Goal: Task Accomplishment & Management: Manage account settings

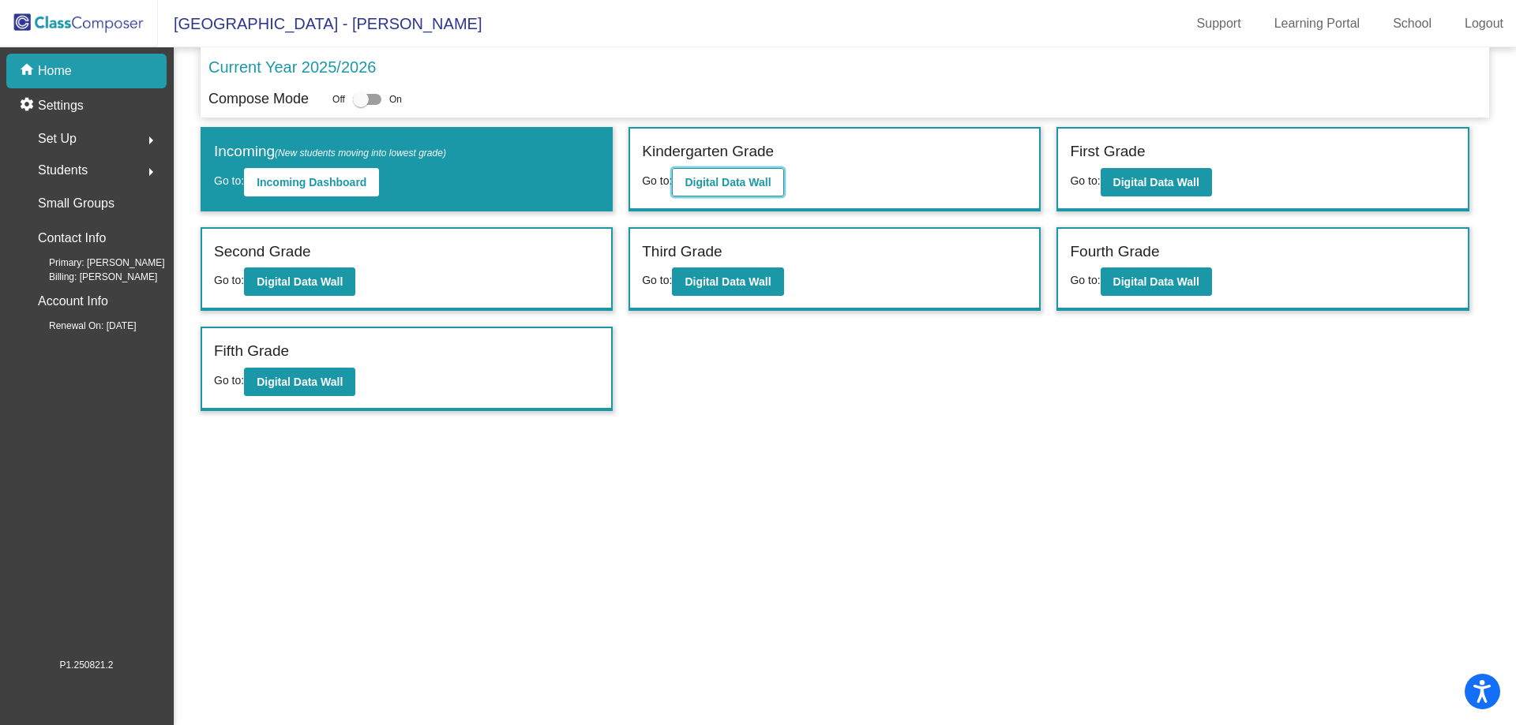
click at [730, 189] on button "Digital Data Wall" at bounding box center [727, 182] width 111 height 28
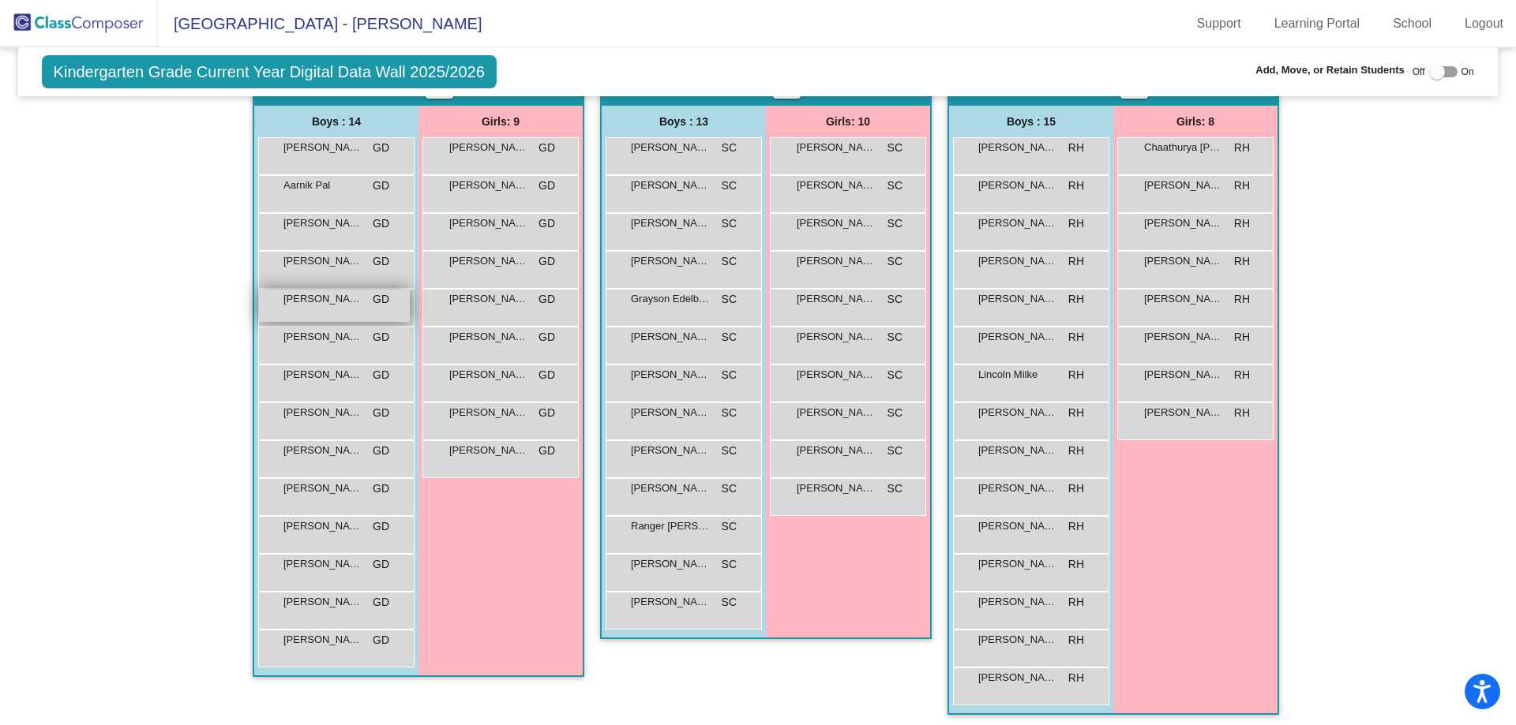
scroll to position [316, 0]
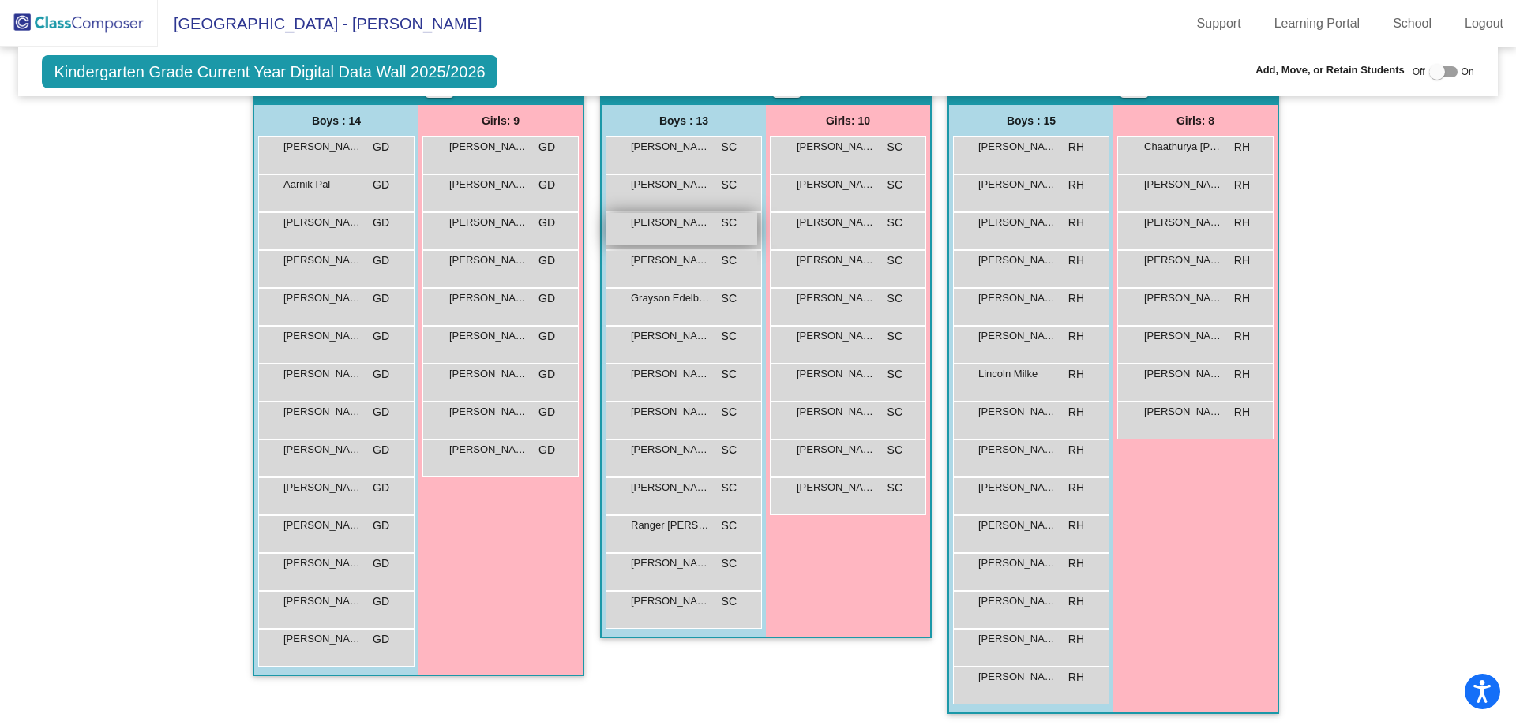
click at [707, 241] on div "[PERSON_NAME]-IM [PERSON_NAME] SC lock do_not_disturb_alt" at bounding box center [681, 229] width 151 height 32
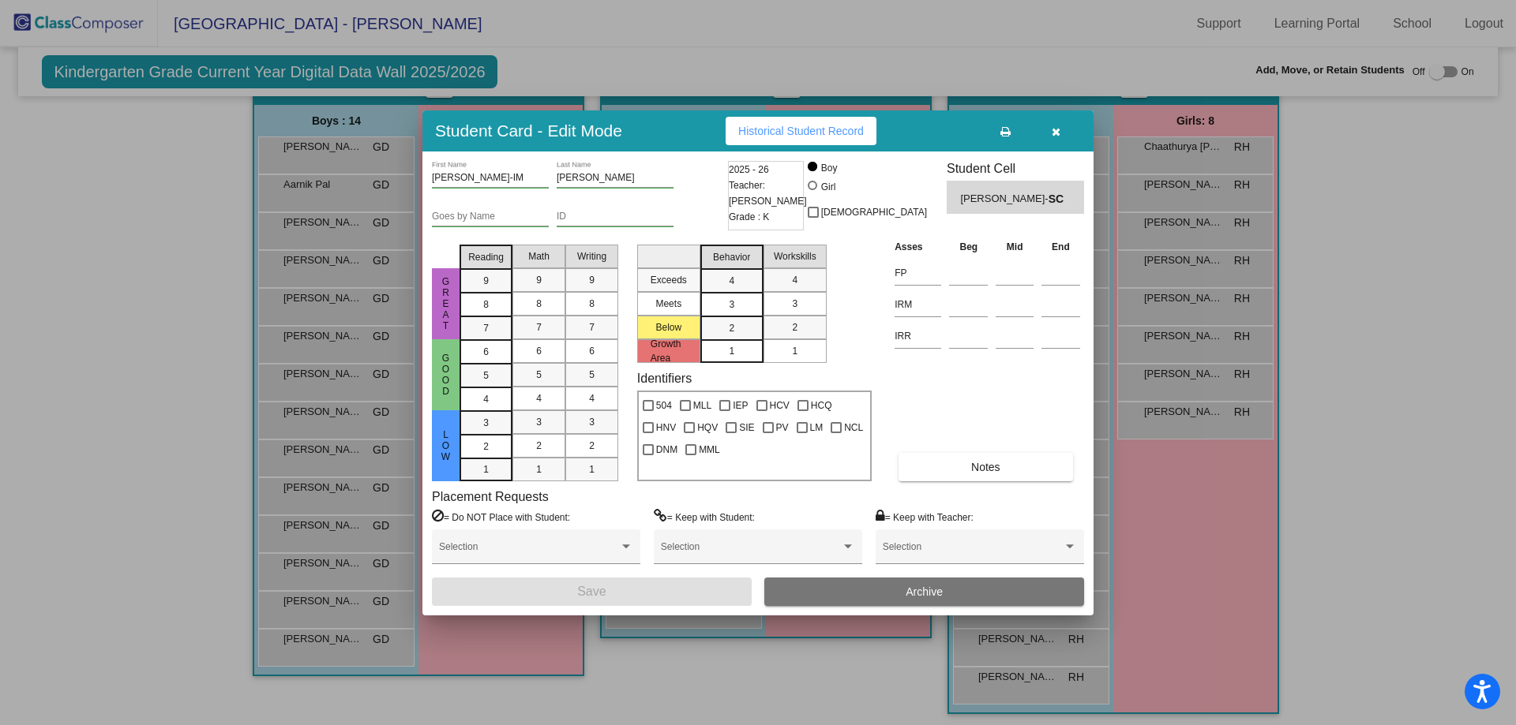
click at [487, 182] on input "[PERSON_NAME]-IM" at bounding box center [490, 178] width 117 height 11
type input "[PERSON_NAME]"
click at [594, 585] on span "Save" at bounding box center [591, 591] width 28 height 13
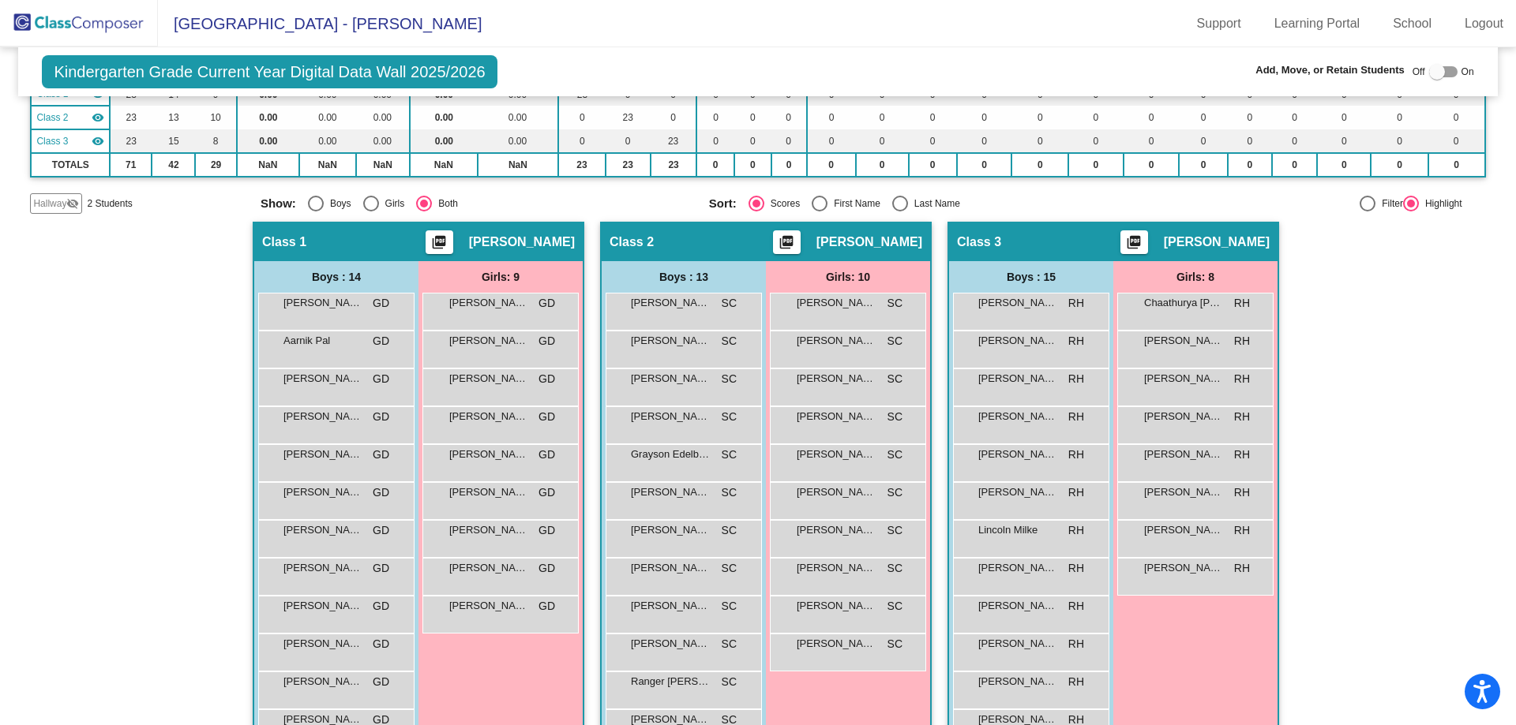
scroll to position [158, 0]
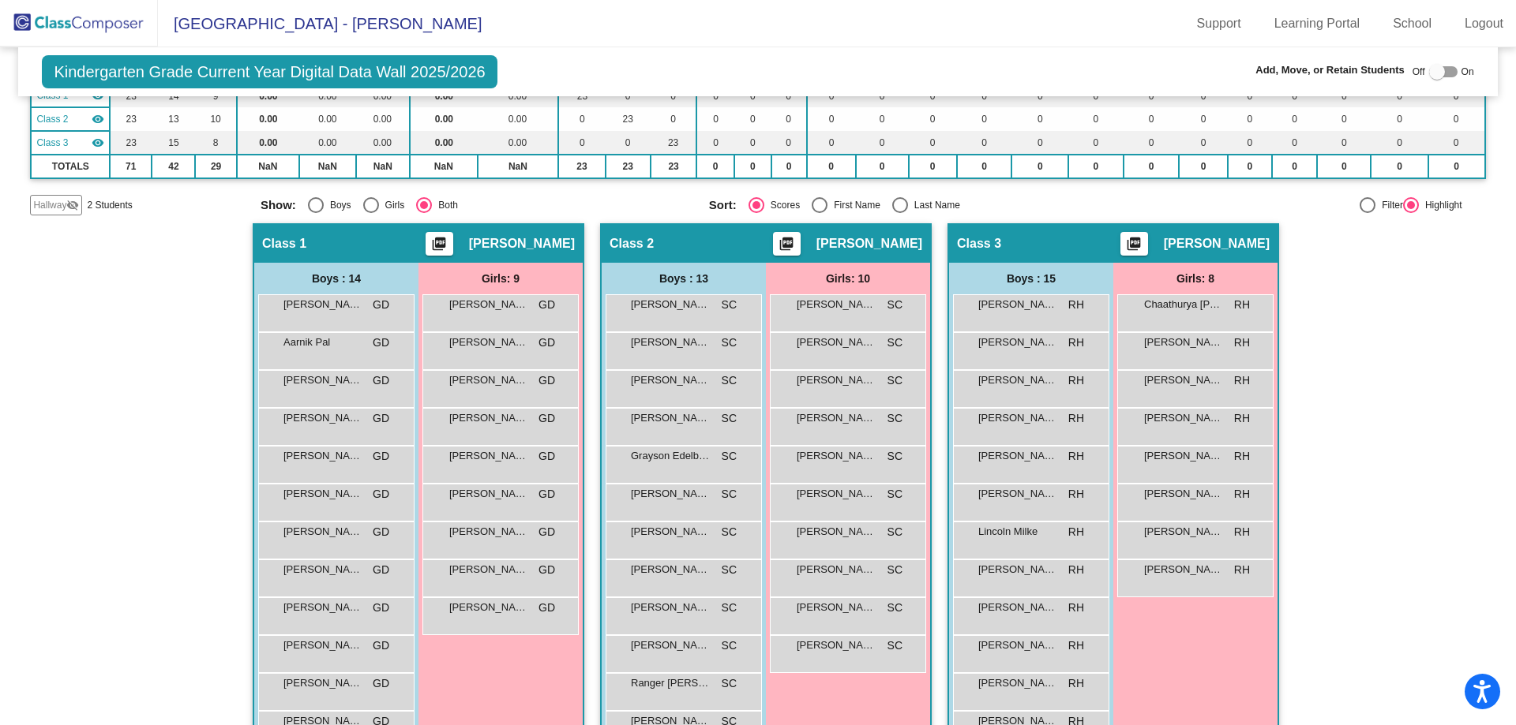
click at [47, 204] on span "Hallway" at bounding box center [49, 205] width 33 height 14
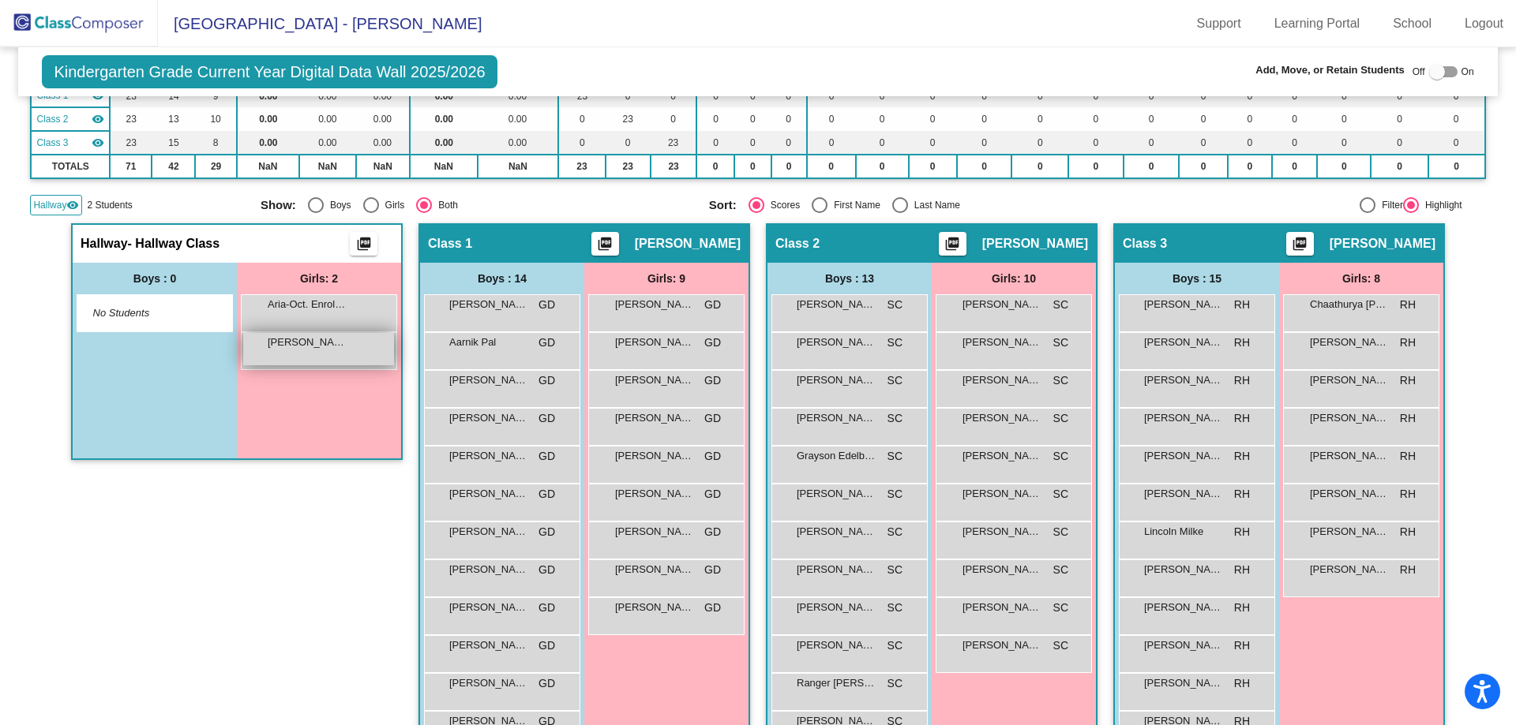
click at [328, 346] on span "[PERSON_NAME]-IM Maheen" at bounding box center [307, 343] width 79 height 16
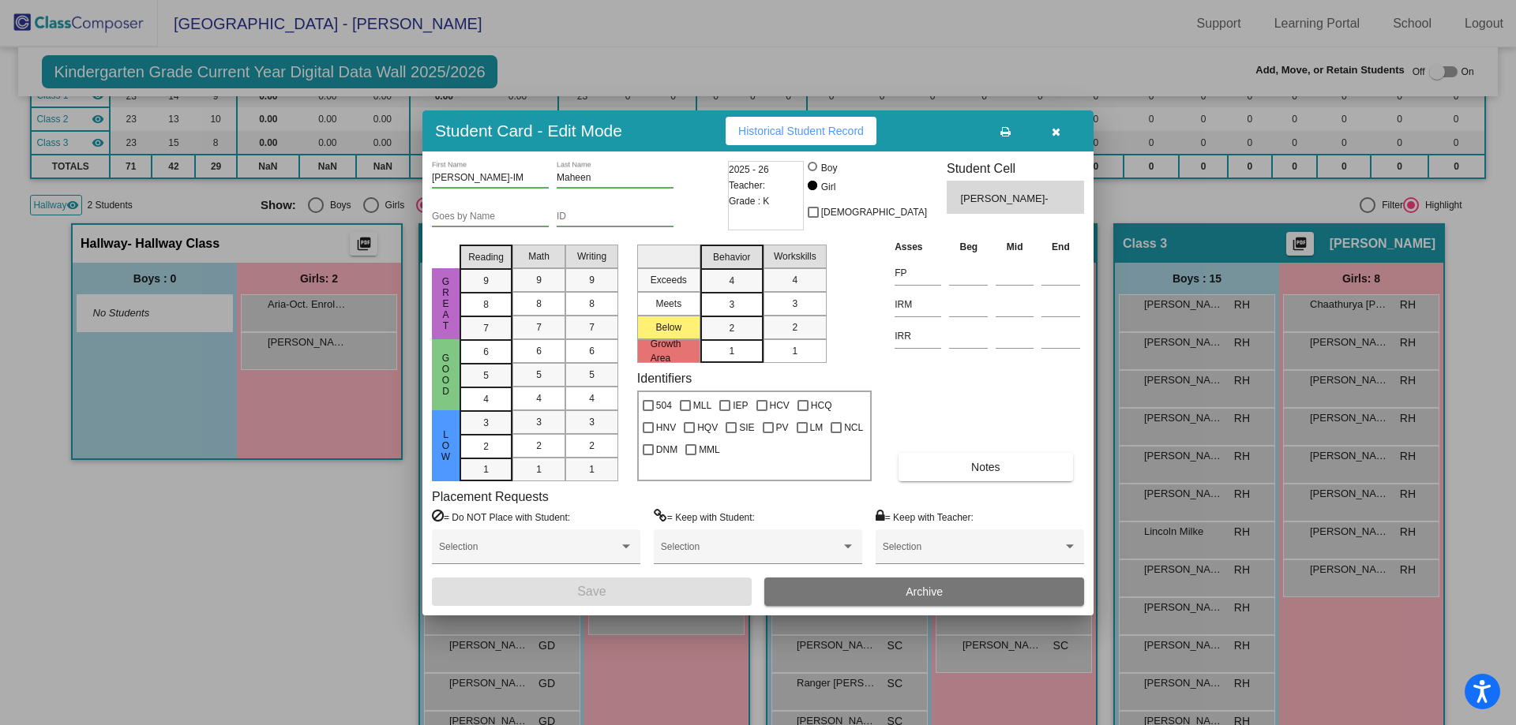
click at [512, 178] on input "[PERSON_NAME]-IM" at bounding box center [490, 178] width 117 height 11
type input "[PERSON_NAME]"
click at [628, 590] on button "Save" at bounding box center [592, 592] width 320 height 28
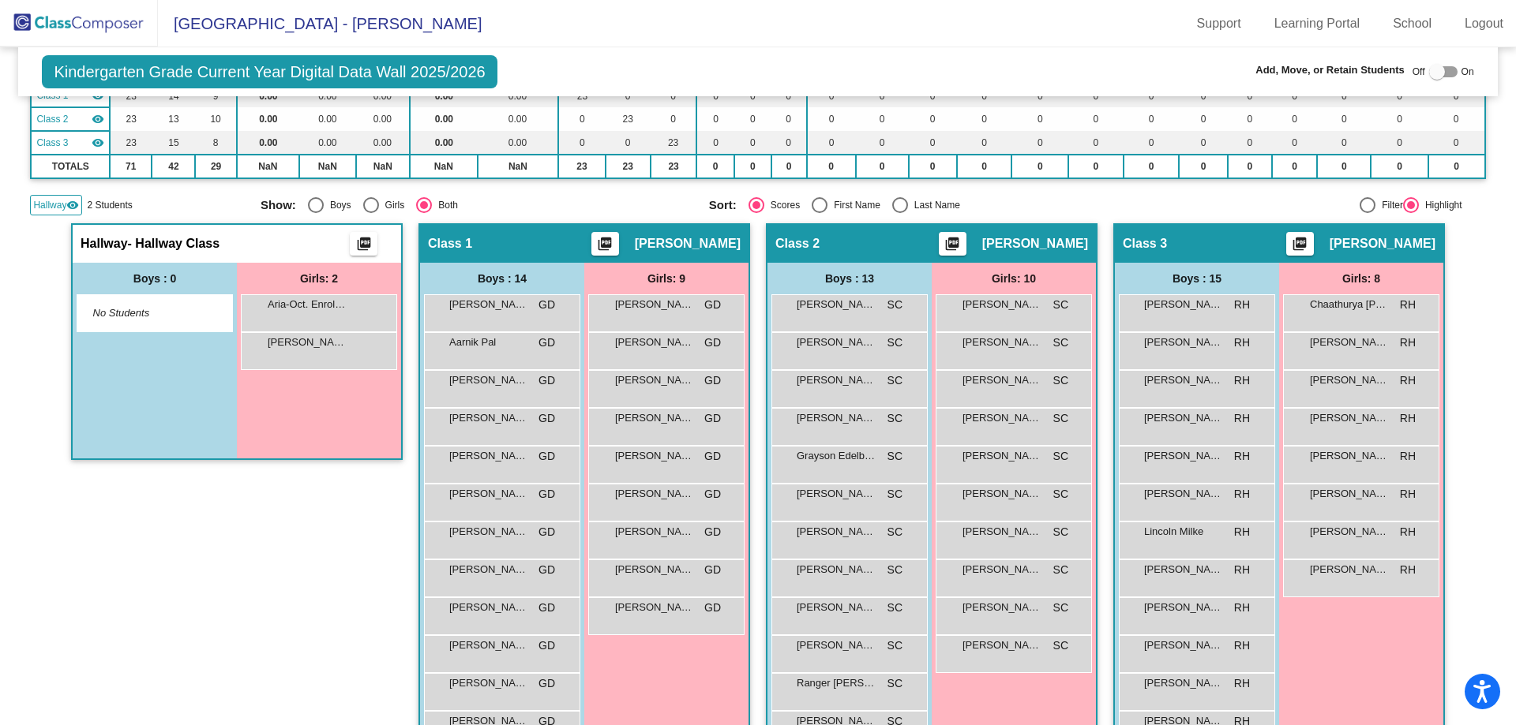
drag, startPoint x: 313, startPoint y: 354, endPoint x: 351, endPoint y: 412, distance: 69.0
click at [351, 412] on div "Girls: 2 Aria-Oct. Enroll Chudamani lock do_not_disturb_alt [PERSON_NAME] lock …" at bounding box center [319, 361] width 164 height 196
click at [1430, 72] on div at bounding box center [1437, 72] width 16 height 16
checkbox input "true"
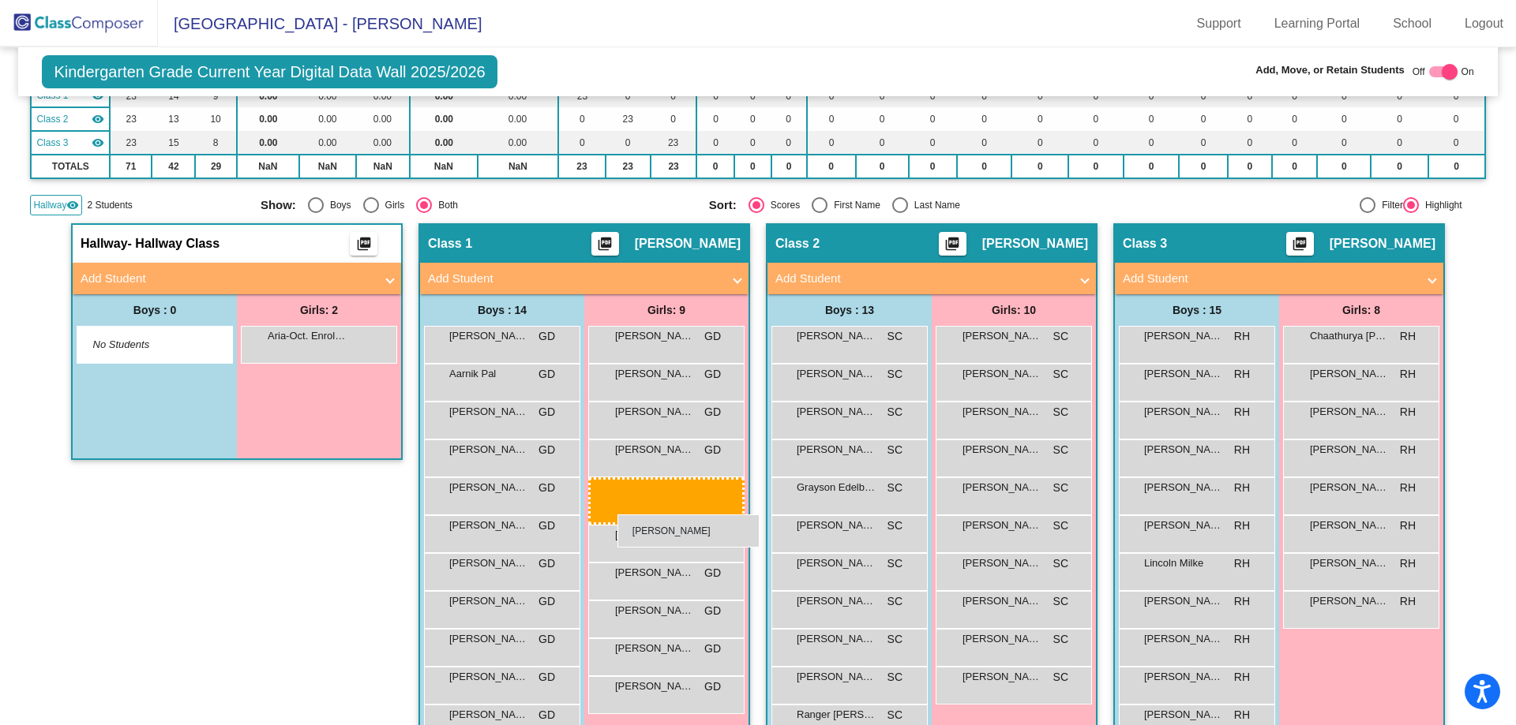
drag, startPoint x: 308, startPoint y: 395, endPoint x: 617, endPoint y: 515, distance: 331.9
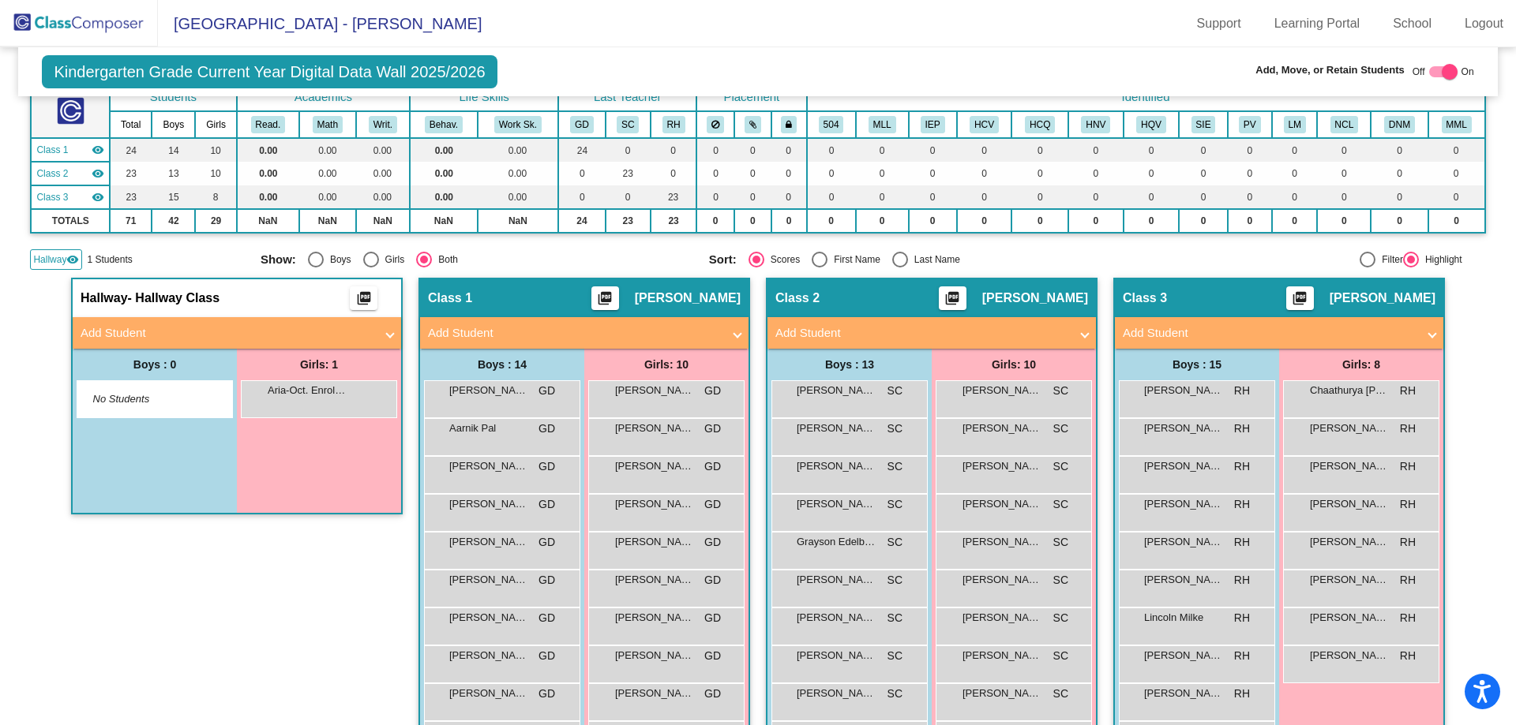
scroll to position [79, 0]
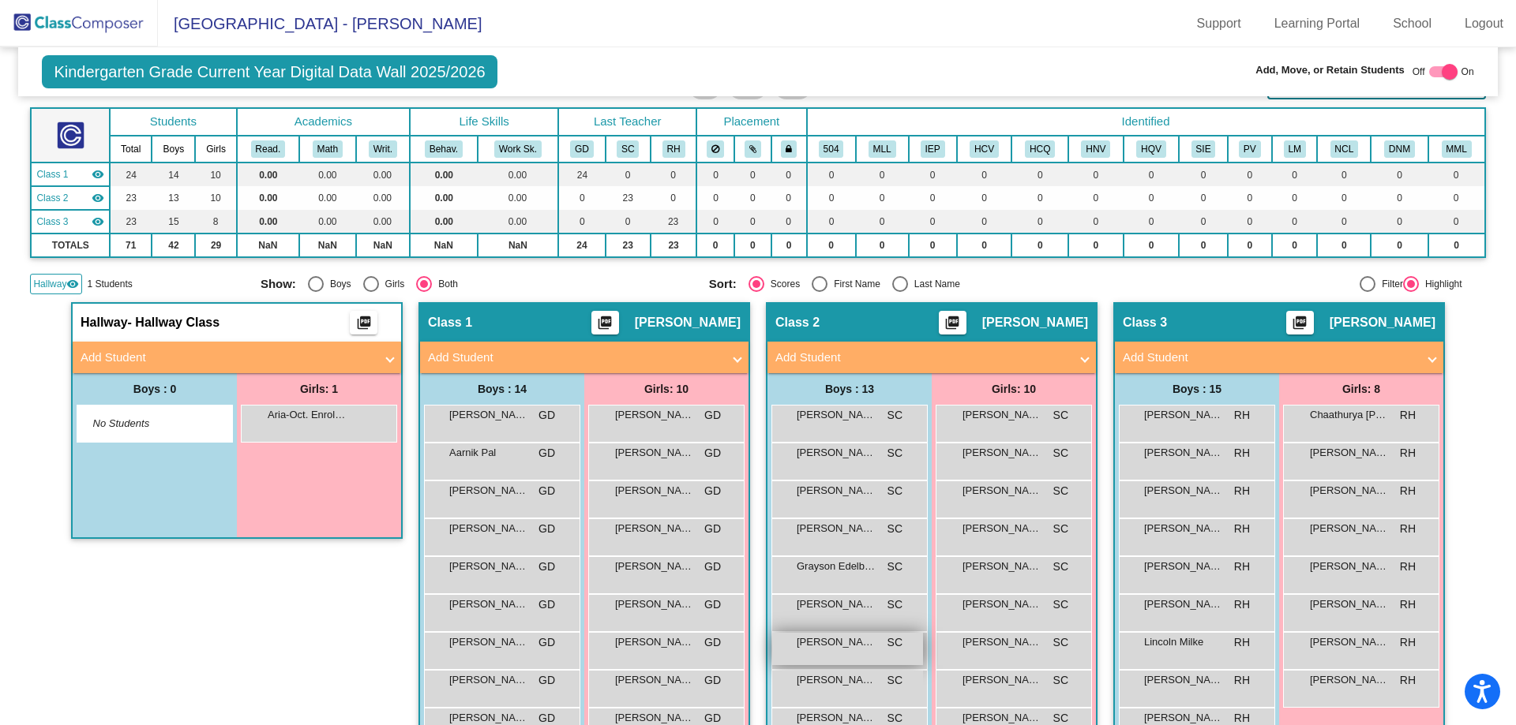
click at [910, 648] on div "[PERSON_NAME] [PERSON_NAME] SC lock do_not_disturb_alt" at bounding box center [847, 649] width 151 height 32
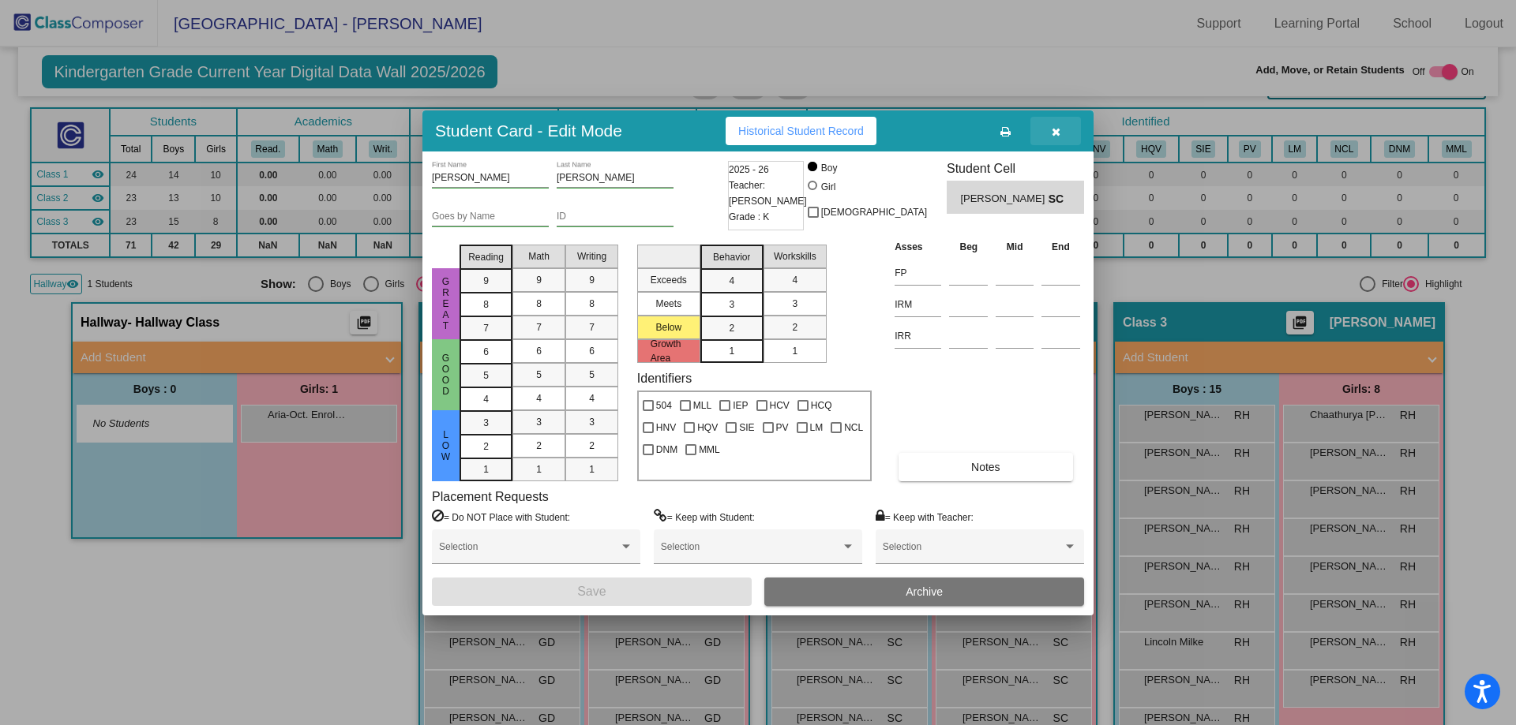
click at [1059, 129] on icon "button" at bounding box center [1056, 131] width 9 height 11
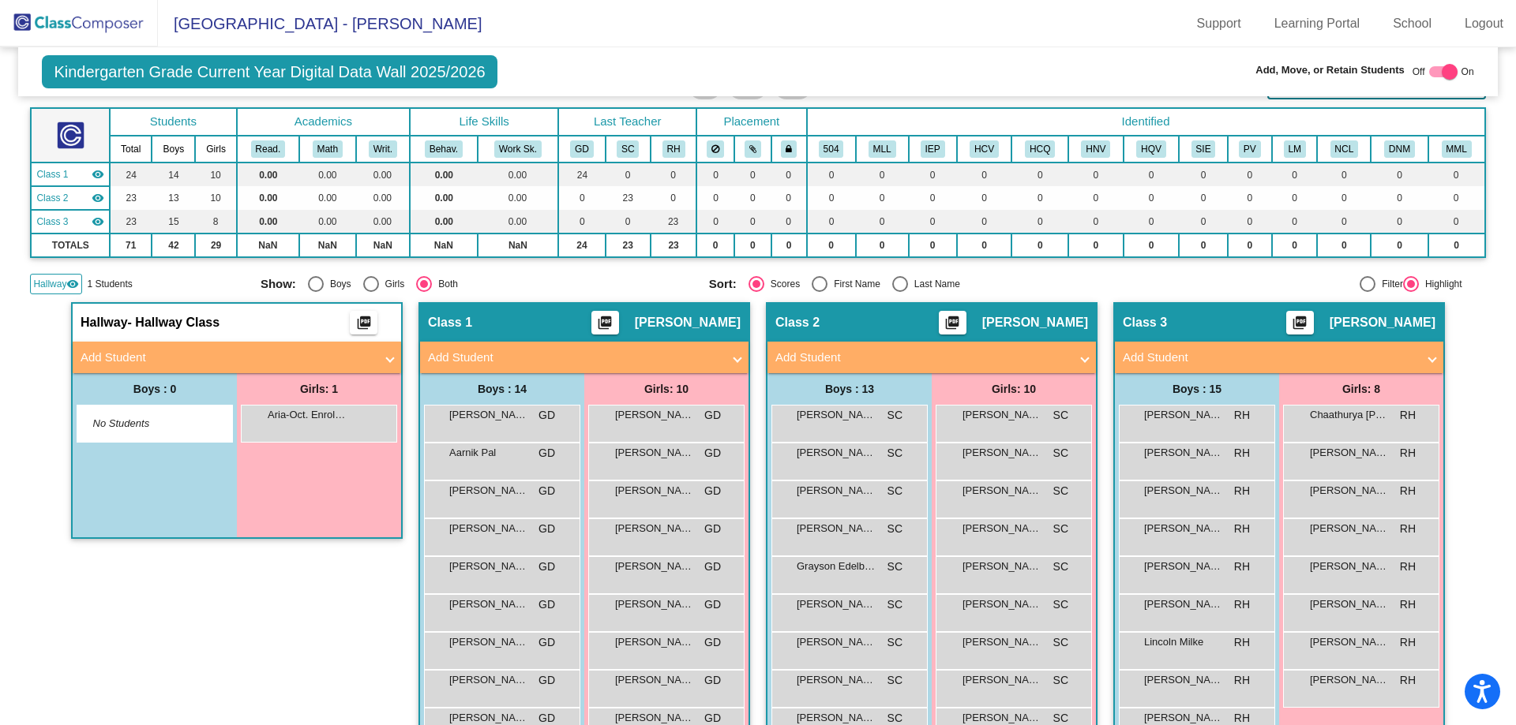
click at [234, 652] on div "Hallway - Hallway Class picture_as_pdf Add Student First Name Last Name Student…" at bounding box center [237, 650] width 332 height 696
